Goal: Book appointment/travel/reservation

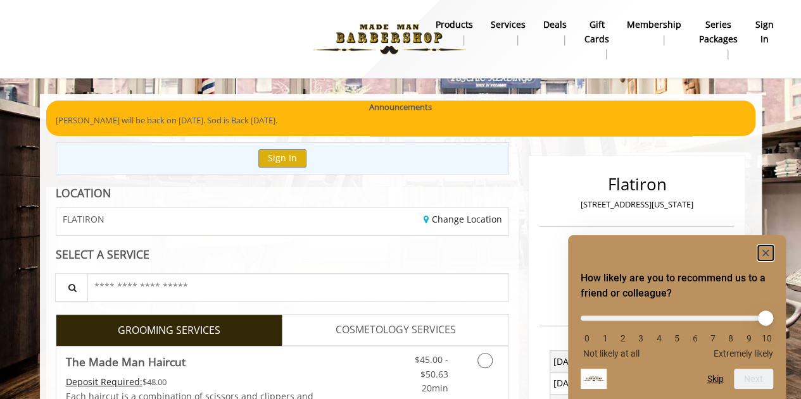
click at [765, 251] on icon "Hide survey" at bounding box center [765, 253] width 6 height 6
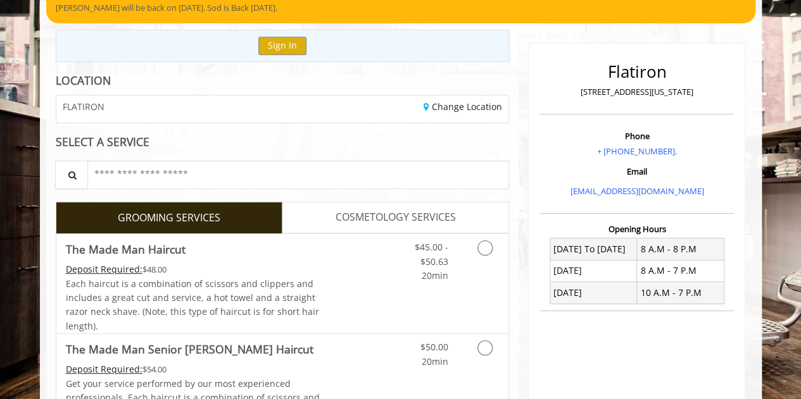
scroll to position [116, 0]
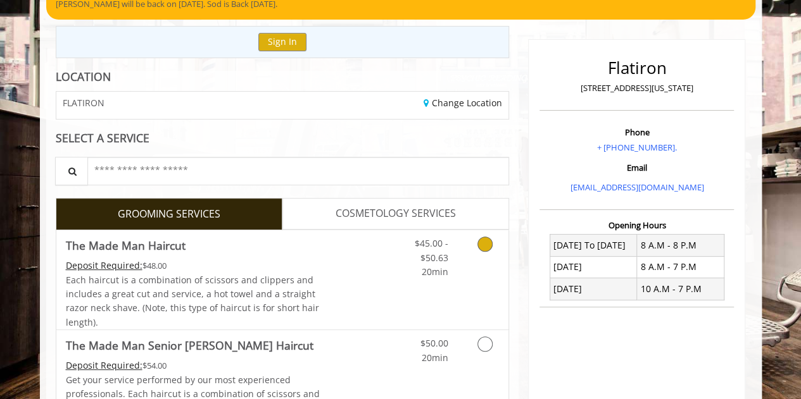
click at [489, 244] on icon "Grooming services" at bounding box center [484, 244] width 15 height 15
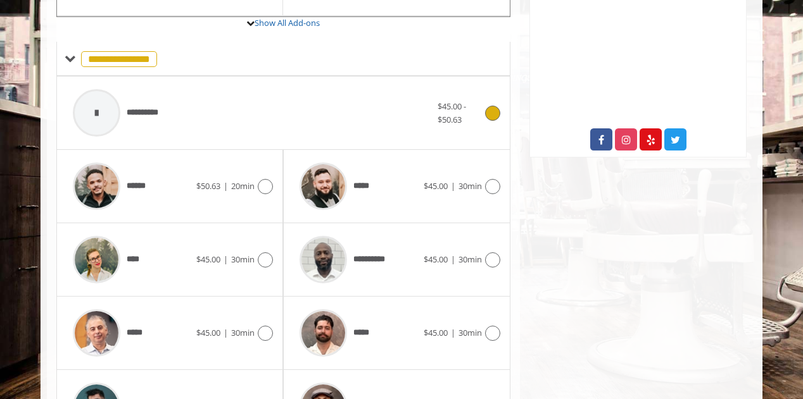
scroll to position [501, 0]
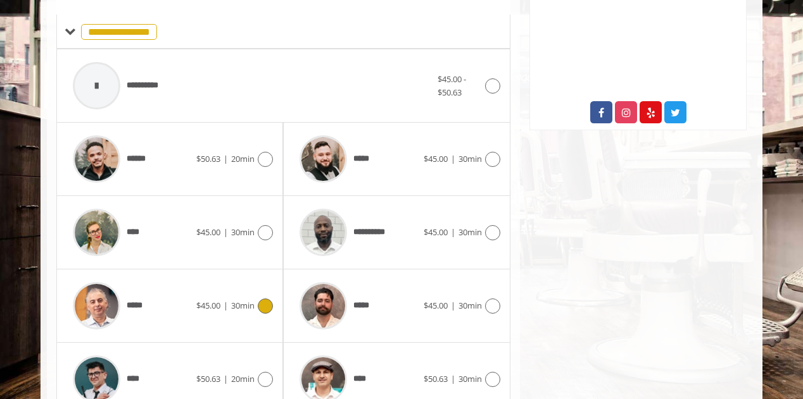
click at [268, 304] on icon at bounding box center [265, 306] width 15 height 15
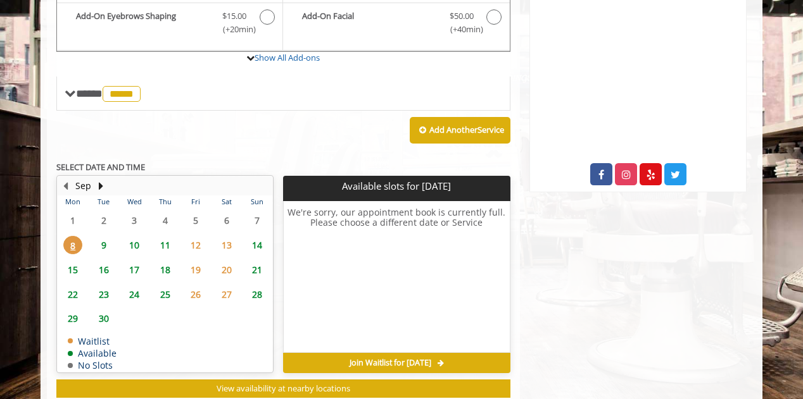
scroll to position [441, 0]
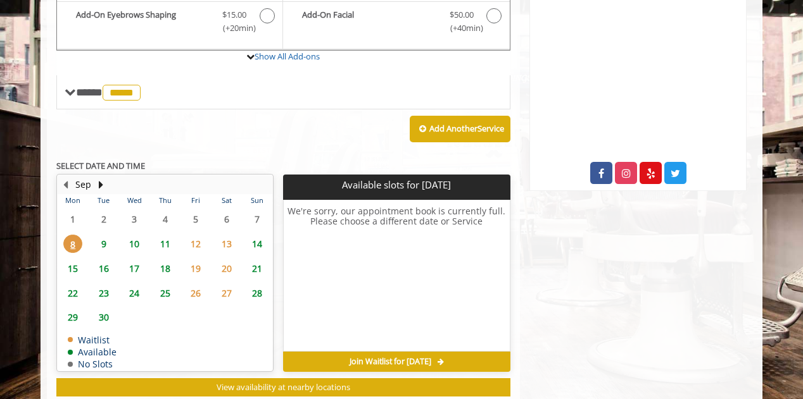
click at [165, 240] on span "11" at bounding box center [165, 244] width 19 height 18
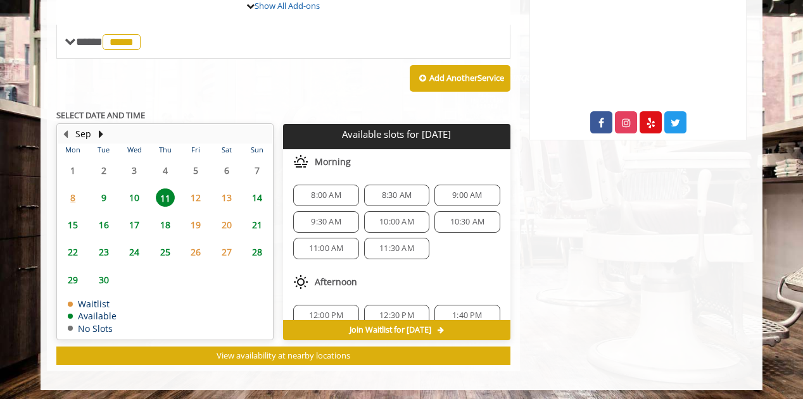
scroll to position [486, 0]
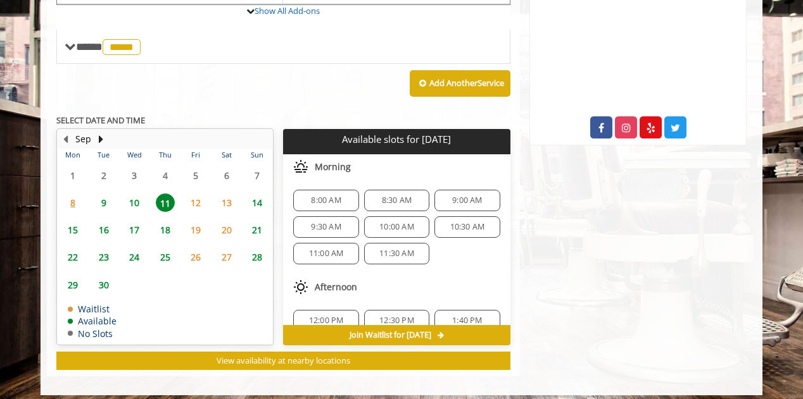
click at [97, 199] on span "9" at bounding box center [103, 203] width 19 height 18
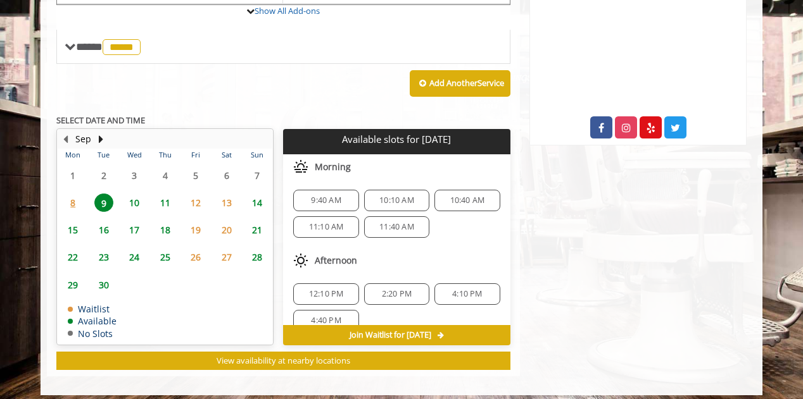
click at [137, 198] on span "10" at bounding box center [134, 203] width 19 height 18
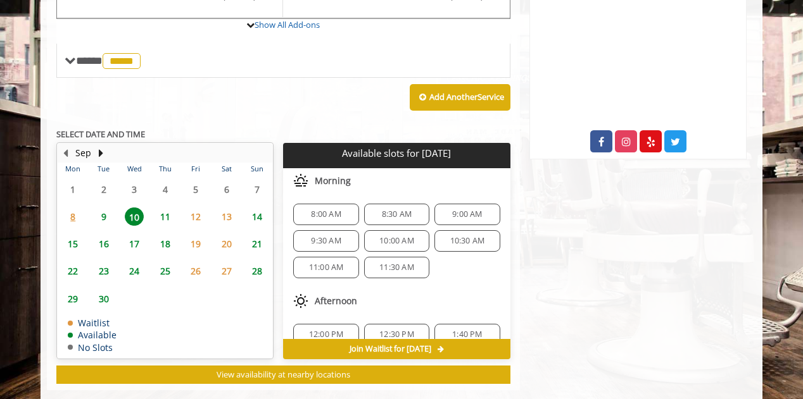
scroll to position [491, 0]
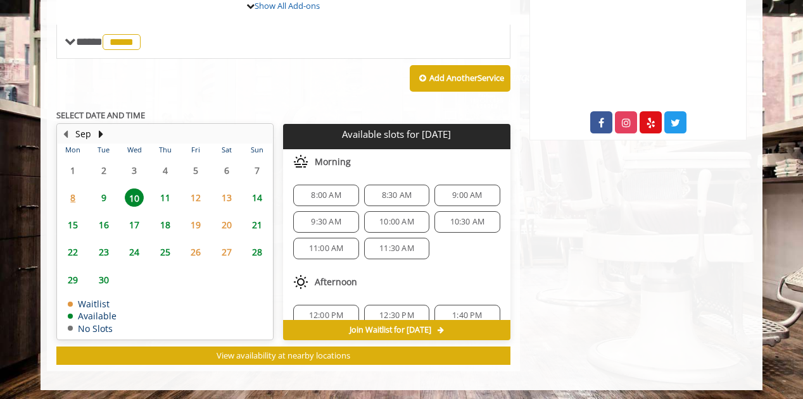
click at [105, 192] on span "9" at bounding box center [103, 198] width 19 height 18
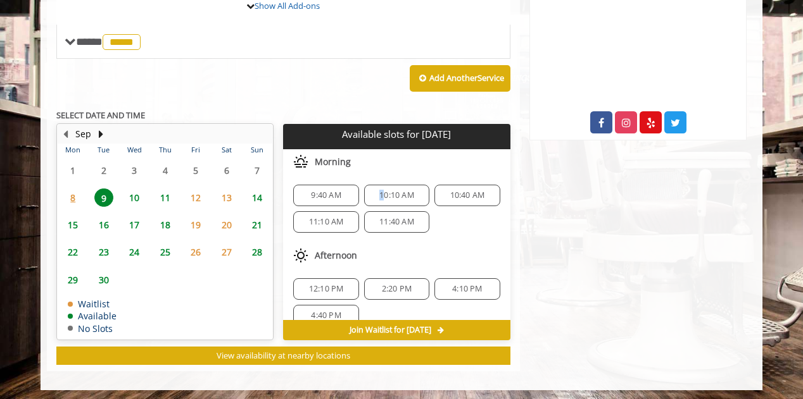
click at [379, 193] on span "10:10 AM" at bounding box center [396, 196] width 35 height 10
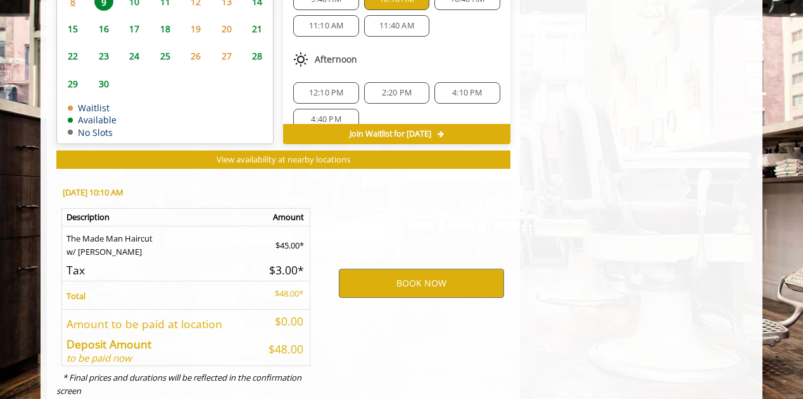
scroll to position [719, 0]
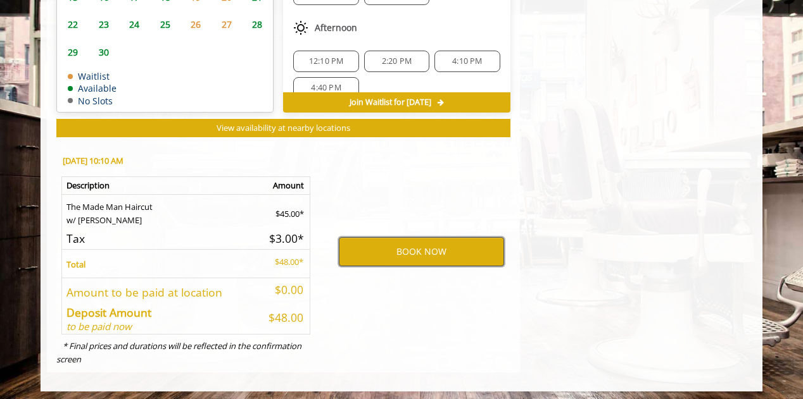
click at [381, 244] on button "BOOK NOW" at bounding box center [421, 251] width 165 height 29
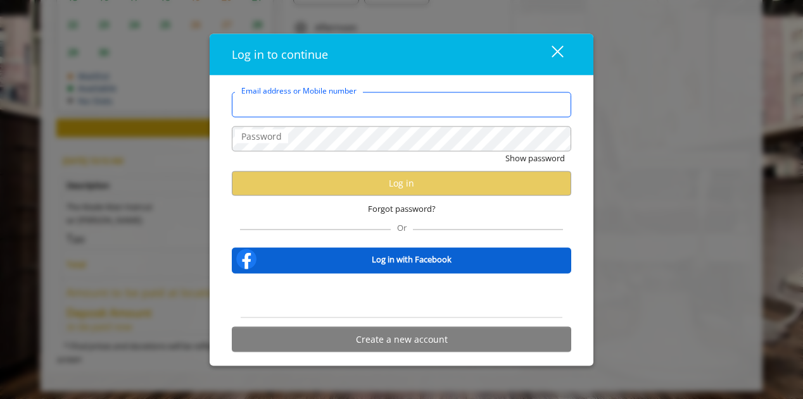
type input "**********"
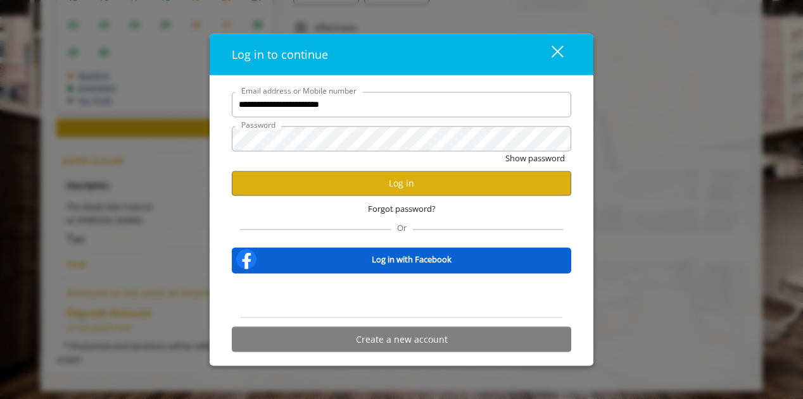
scroll to position [0, 0]
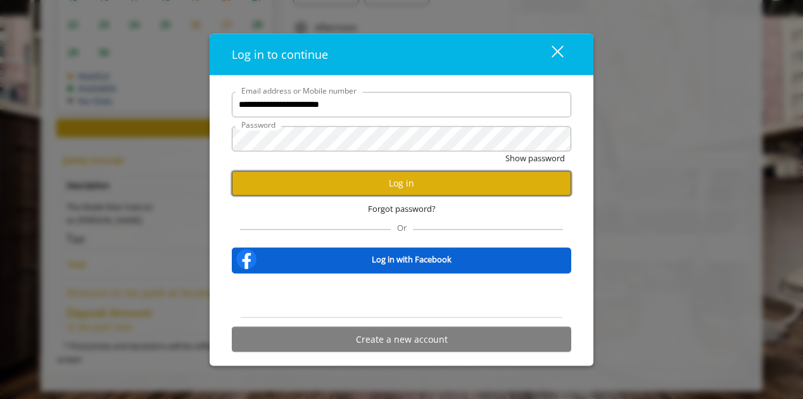
click at [366, 183] on button "Log in" at bounding box center [401, 183] width 339 height 25
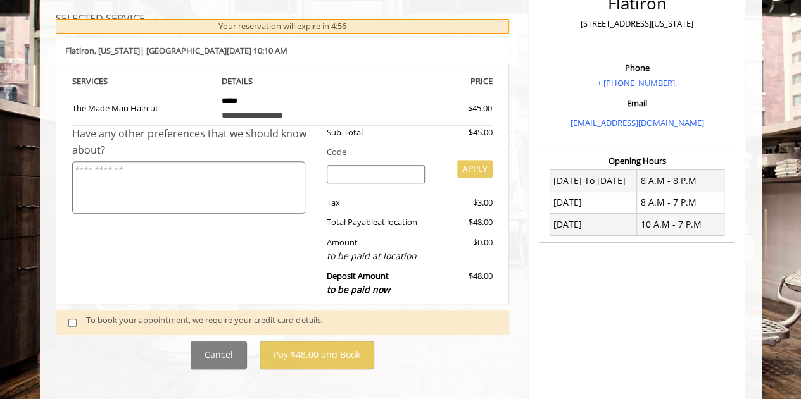
scroll to position [202, 0]
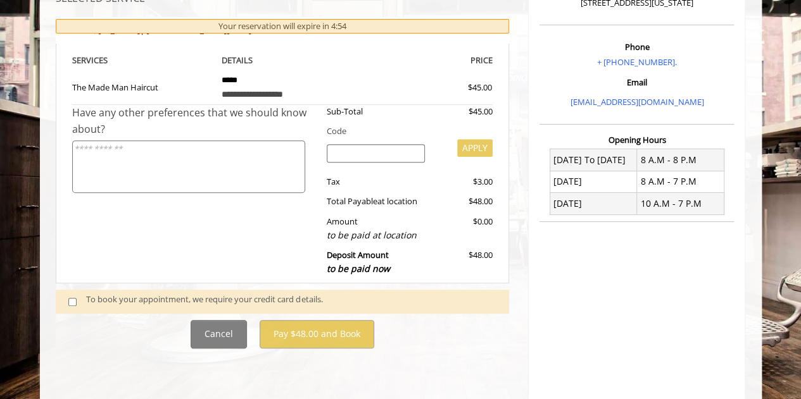
click at [67, 299] on span at bounding box center [77, 301] width 37 height 17
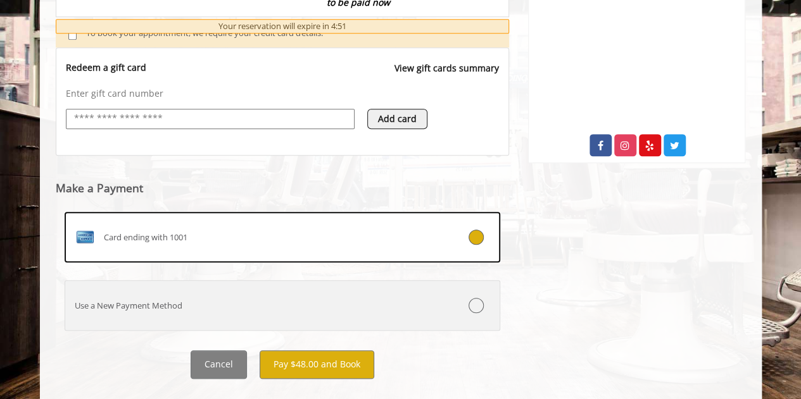
scroll to position [478, 0]
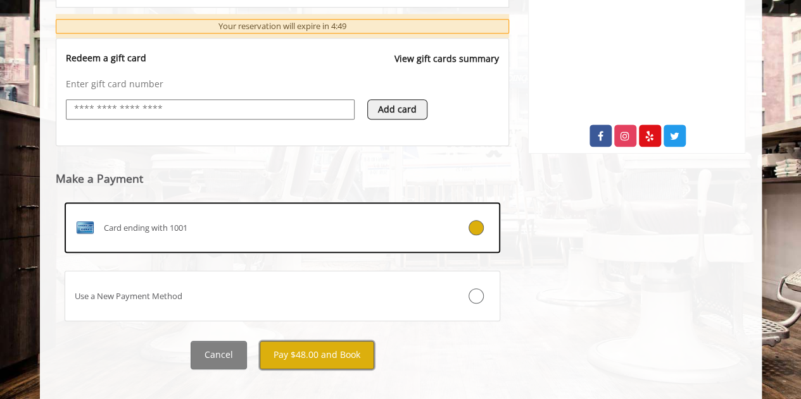
click at [327, 353] on button "Pay $48.00 and Book" at bounding box center [317, 355] width 115 height 28
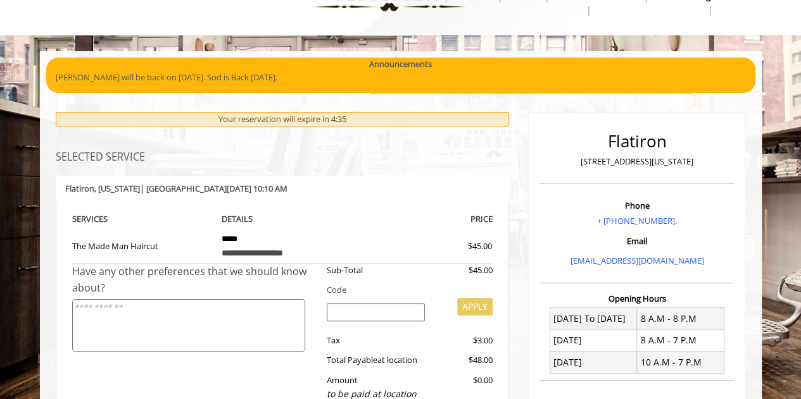
scroll to position [49, 0]
